Goal: Navigation & Orientation: Find specific page/section

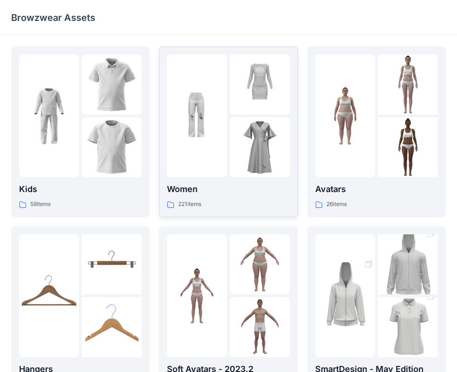
click at [238, 192] on p "Women" at bounding box center [228, 189] width 123 height 13
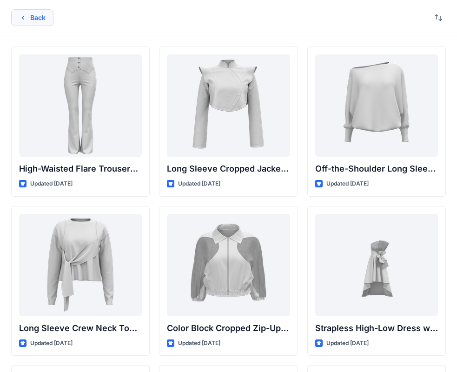
click at [43, 14] on button "Back" at bounding box center [32, 17] width 42 height 17
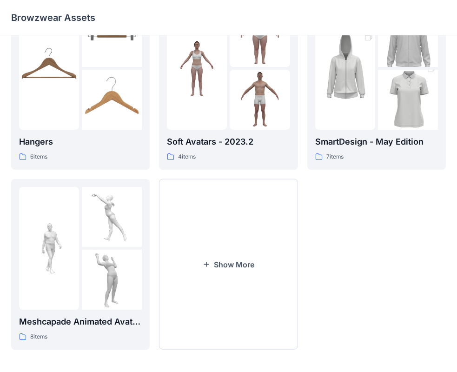
scroll to position [231, 0]
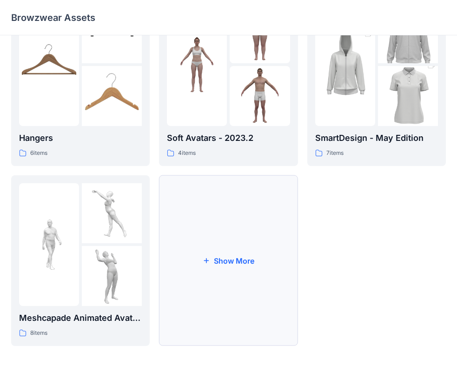
click at [249, 255] on button "Show More" at bounding box center [228, 260] width 139 height 171
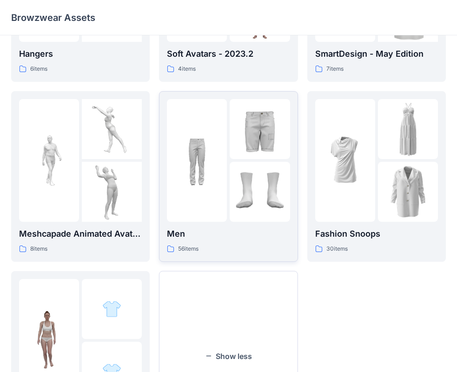
scroll to position [324, 0]
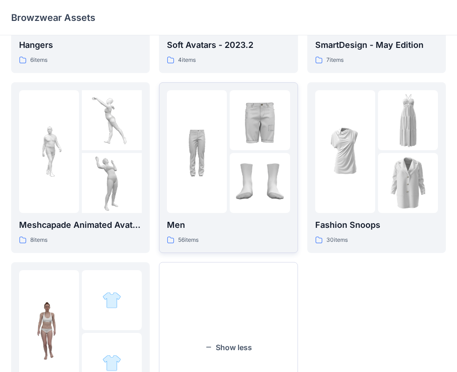
click at [241, 166] on img at bounding box center [260, 183] width 60 height 60
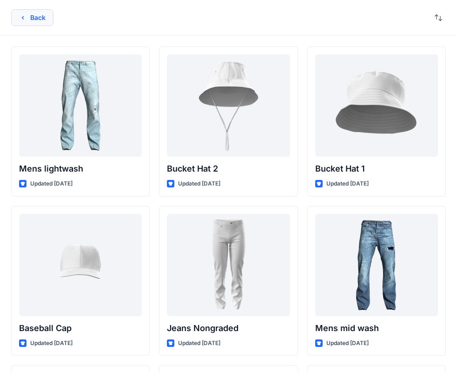
click at [31, 17] on button "Back" at bounding box center [32, 17] width 42 height 17
